Goal: Transaction & Acquisition: Purchase product/service

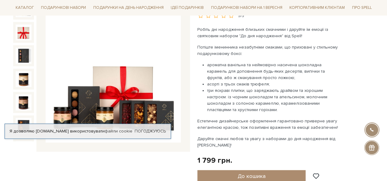
scroll to position [92, 0]
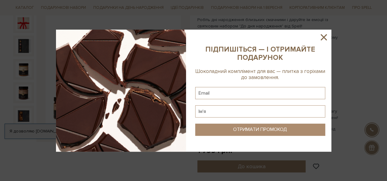
click at [323, 36] on icon at bounding box center [324, 37] width 6 height 6
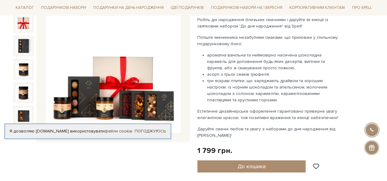
click at [116, 156] on div "Подарунок До Дня народження 5/5" at bounding box center [101, 138] width 184 height 299
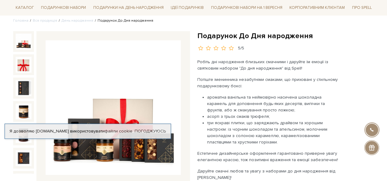
scroll to position [0, 0]
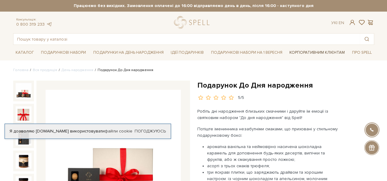
click at [315, 54] on link "Корпоративним клієнтам" at bounding box center [317, 52] width 60 height 10
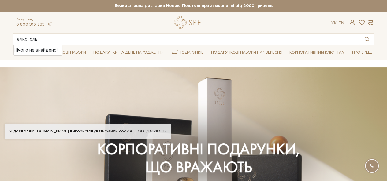
type input "алкоголь"
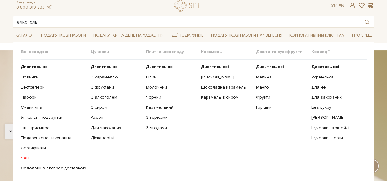
scroll to position [31, 0]
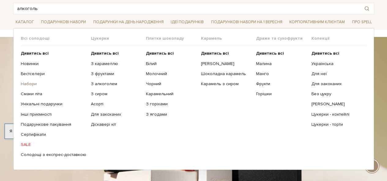
click at [28, 84] on link "Набори" at bounding box center [53, 84] width 65 height 6
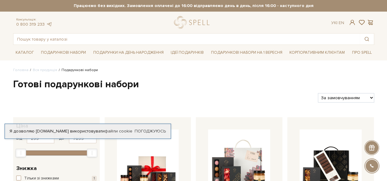
click at [356, 96] on select "За замовчуванням За Ціною (зростання) За Ціною (зменшення) Новинки За популярні…" at bounding box center [346, 97] width 56 height 9
select select "https://spellchocolate.com/our-productions/podarunkovi-box/?sort=p.price&order=…"
click at [318, 93] on select "За замовчуванням За Ціною (зростання) За Ціною (зменшення) Новинки За популярні…" at bounding box center [346, 97] width 56 height 9
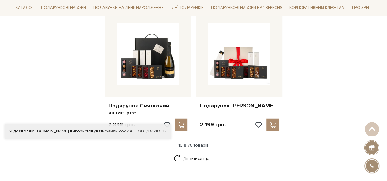
scroll to position [734, 0]
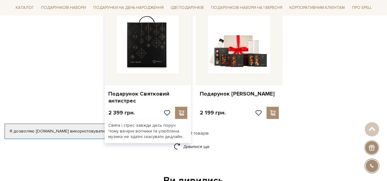
click at [165, 67] on img at bounding box center [148, 42] width 62 height 62
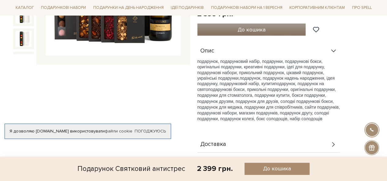
scroll to position [245, 0]
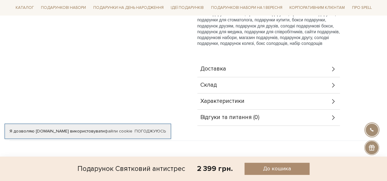
click at [220, 77] on div "Склад" at bounding box center [268, 85] width 143 height 16
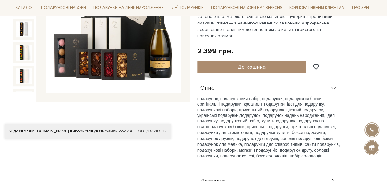
scroll to position [92, 0]
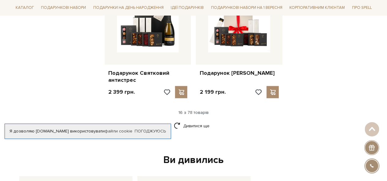
scroll to position [796, 0]
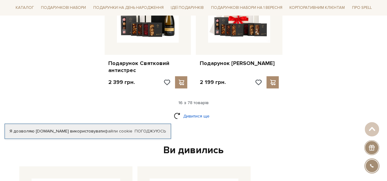
click at [193, 118] on link "Дивитися ще" at bounding box center [194, 116] width 40 height 11
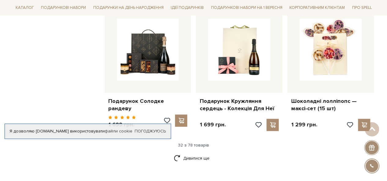
scroll to position [1469, 0]
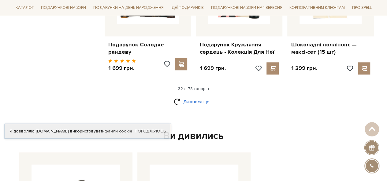
click at [182, 98] on link "Дивитися ще" at bounding box center [194, 102] width 40 height 11
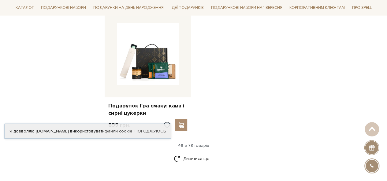
scroll to position [2172, 0]
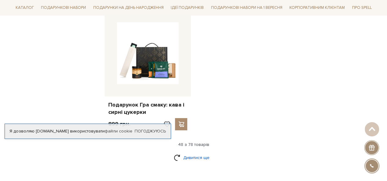
click at [202, 155] on link "Дивитися ще" at bounding box center [194, 158] width 40 height 11
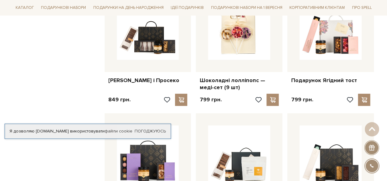
scroll to position [2325, 0]
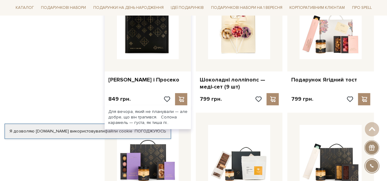
click at [150, 53] on img at bounding box center [148, 28] width 62 height 62
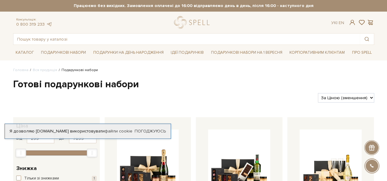
scroll to position [1399, 0]
